Goal: Information Seeking & Learning: Learn about a topic

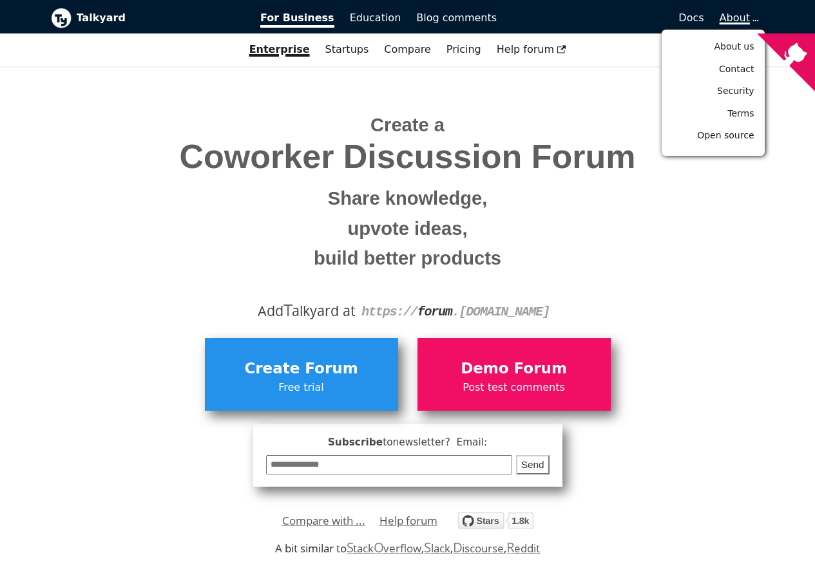
click at [754, 19] on span "About" at bounding box center [738, 18] width 37 height 12
click at [732, 137] on span "Open source" at bounding box center [725, 135] width 57 height 10
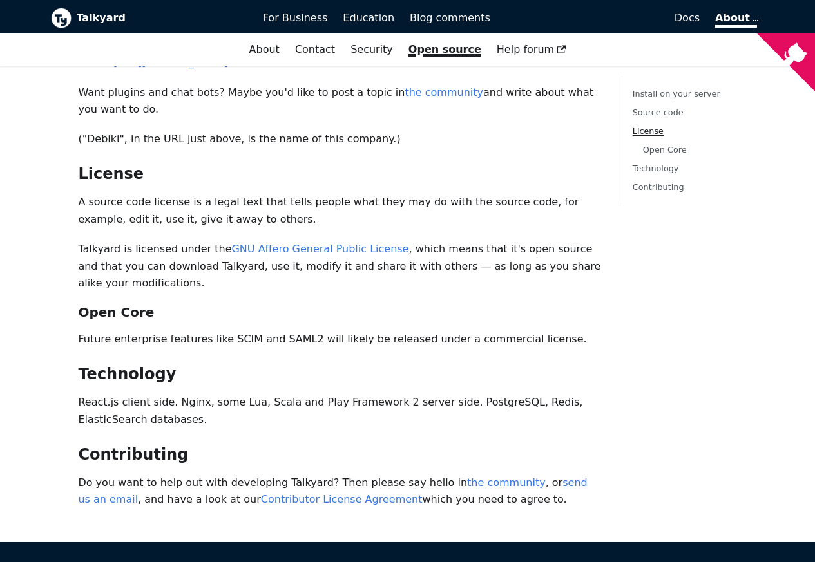
scroll to position [329, 0]
